Goal: Task Accomplishment & Management: Use online tool/utility

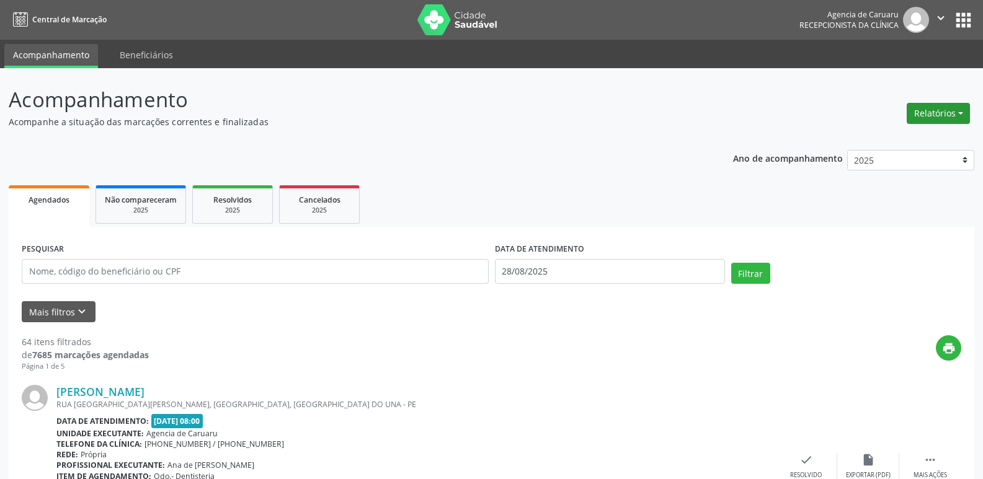
click at [922, 118] on button "Relatórios" at bounding box center [938, 113] width 63 height 21
click at [886, 143] on link "Agendamentos" at bounding box center [903, 139] width 133 height 17
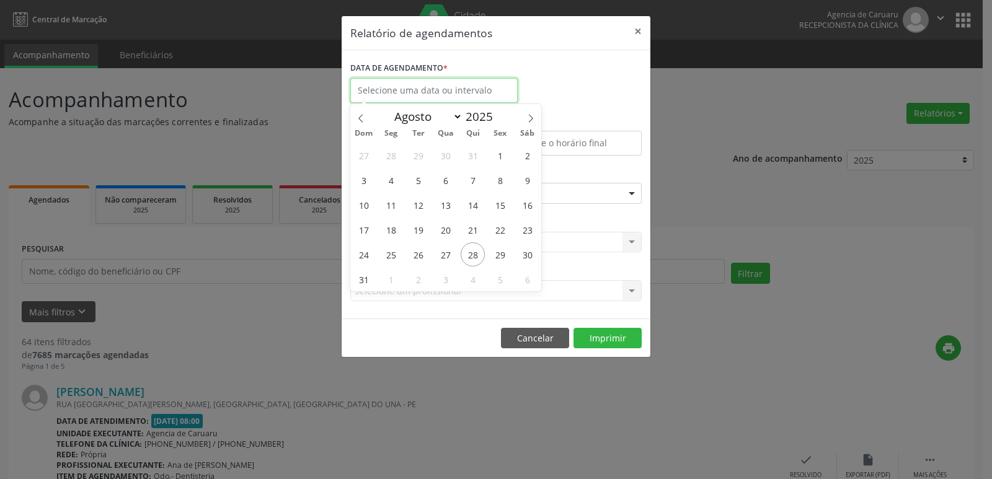
click at [432, 84] on input "text" at bounding box center [433, 90] width 167 height 25
click at [471, 257] on span "28" at bounding box center [473, 254] width 24 height 24
type input "28/08/2025"
click at [471, 257] on span "28" at bounding box center [473, 254] width 24 height 24
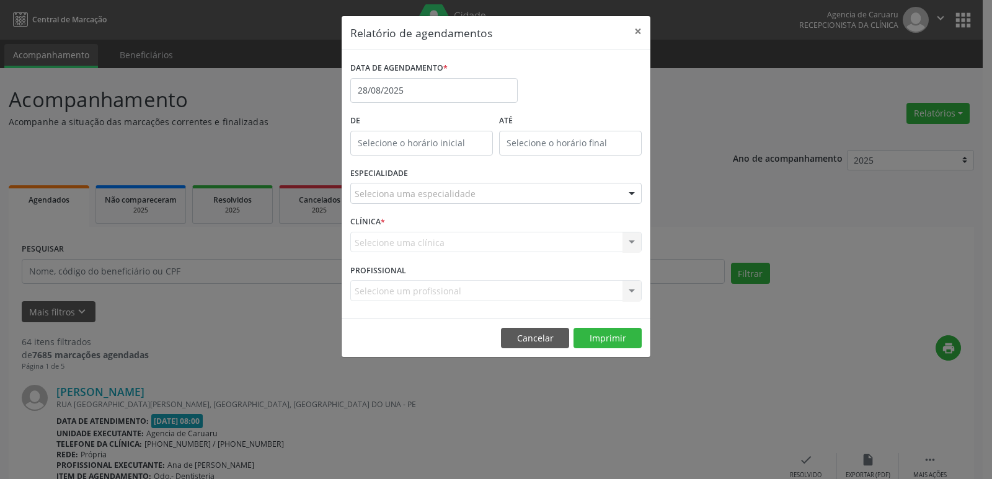
click at [638, 195] on div at bounding box center [632, 194] width 19 height 21
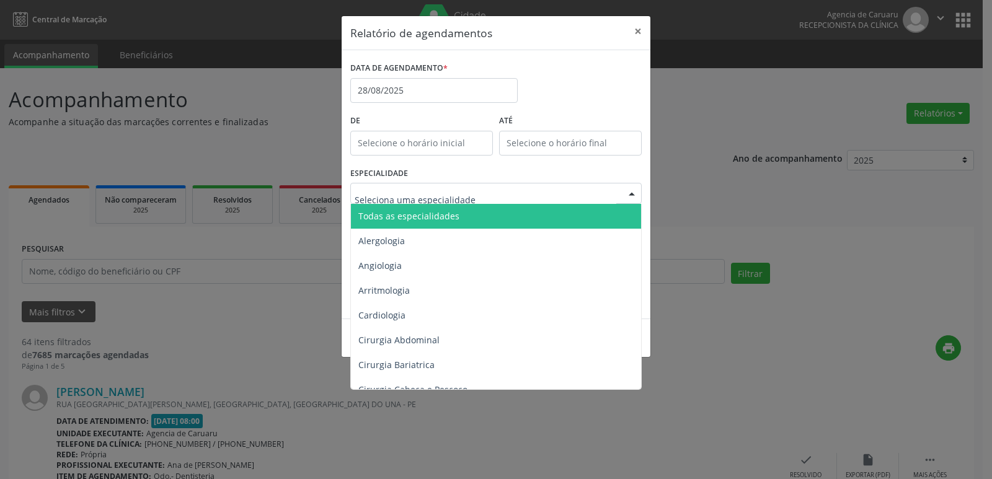
click at [435, 221] on span "Todas as especialidades" at bounding box center [408, 216] width 101 height 12
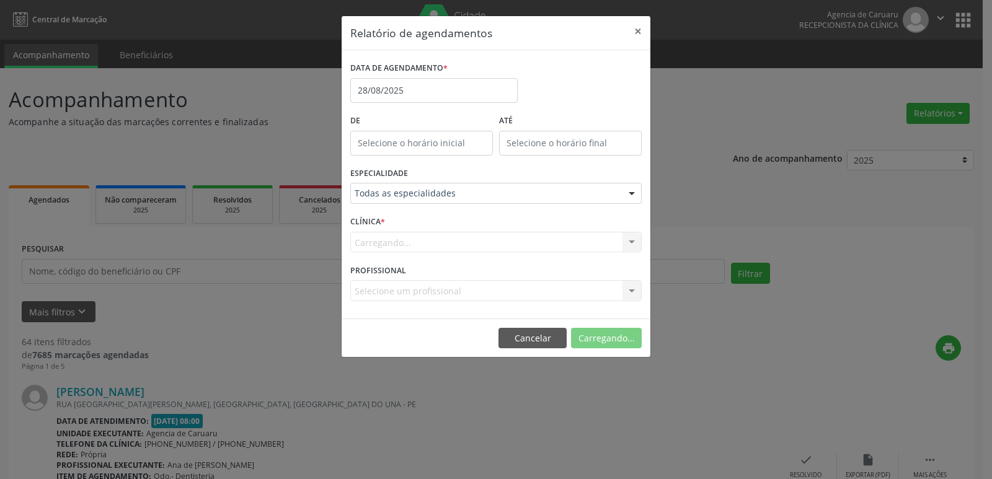
click at [435, 221] on form "DATA DE AGENDAMENTO * [DATE] De ATÉ ESPECIALIDADE Todas as especialidades Todas…" at bounding box center [495, 184] width 291 height 251
click at [613, 344] on button "Imprimir" at bounding box center [608, 338] width 68 height 21
